Goal: Task Accomplishment & Management: Use online tool/utility

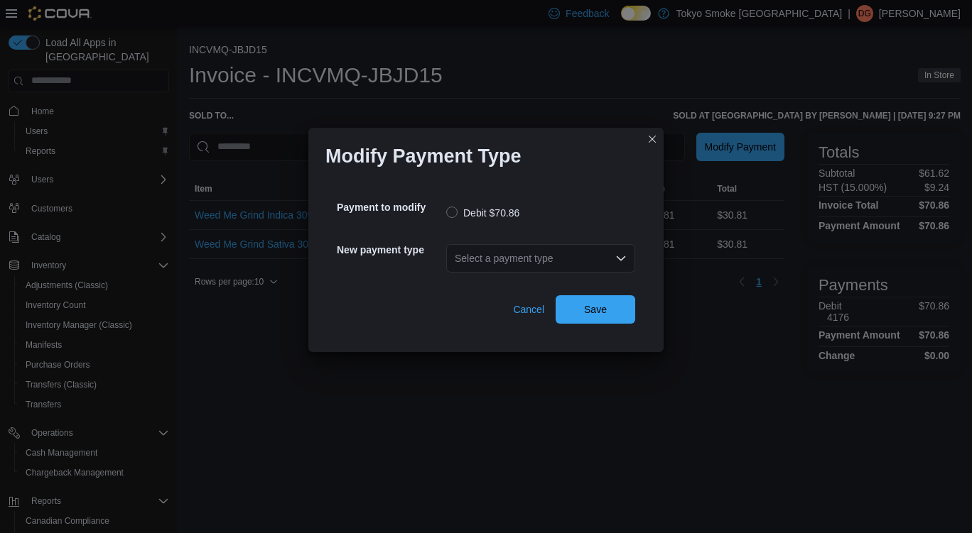
click at [516, 251] on div "Select a payment type" at bounding box center [540, 258] width 189 height 28
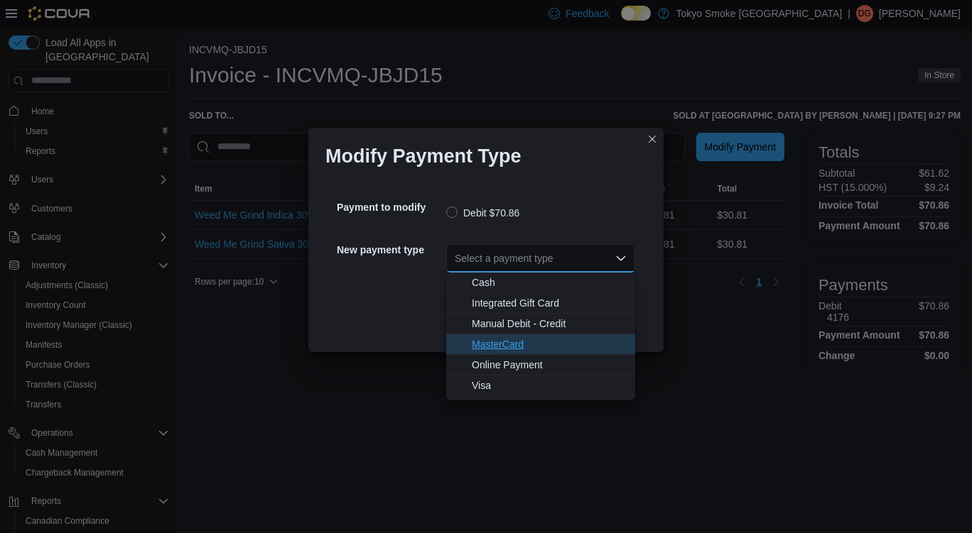
click at [540, 340] on span "MasterCard" at bounding box center [549, 344] width 155 height 14
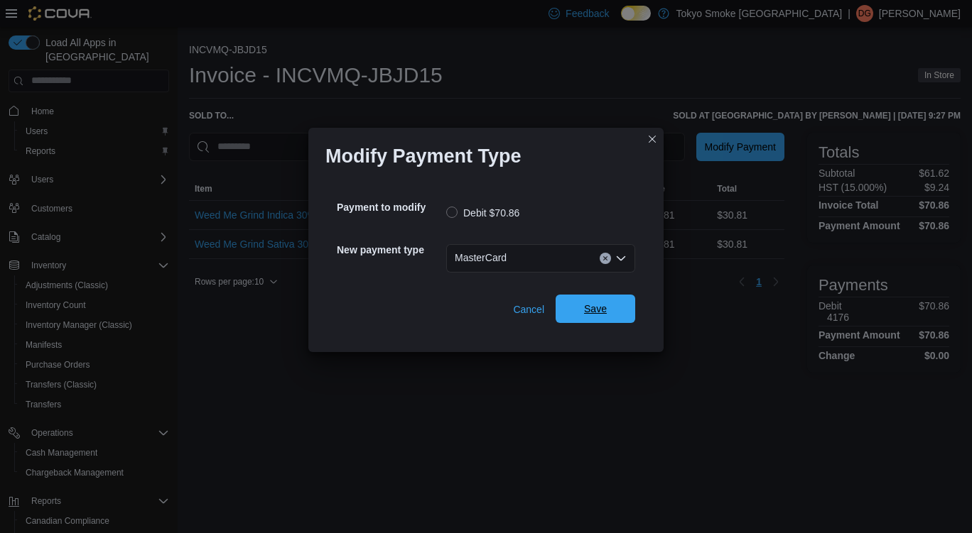
click at [595, 310] on span "Save" at bounding box center [595, 309] width 23 height 14
